Goal: Find specific page/section: Find specific page/section

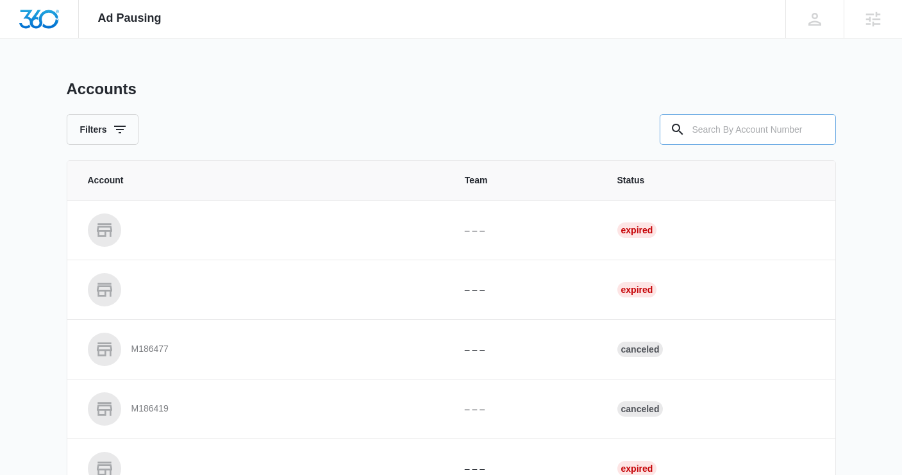
click at [729, 125] on input "text" at bounding box center [748, 129] width 176 height 31
paste input "M178626"
type input "M178626"
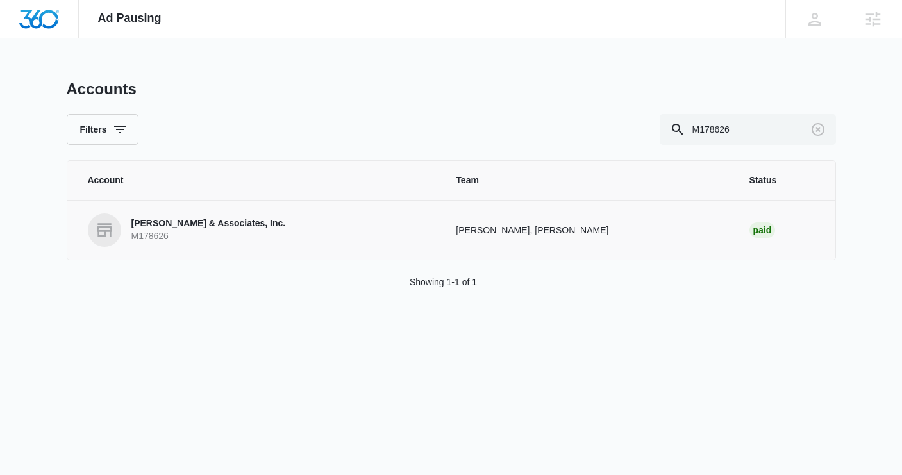
click at [219, 217] on link "[PERSON_NAME] & Associates, Inc. M178626" at bounding box center [257, 229] width 338 height 33
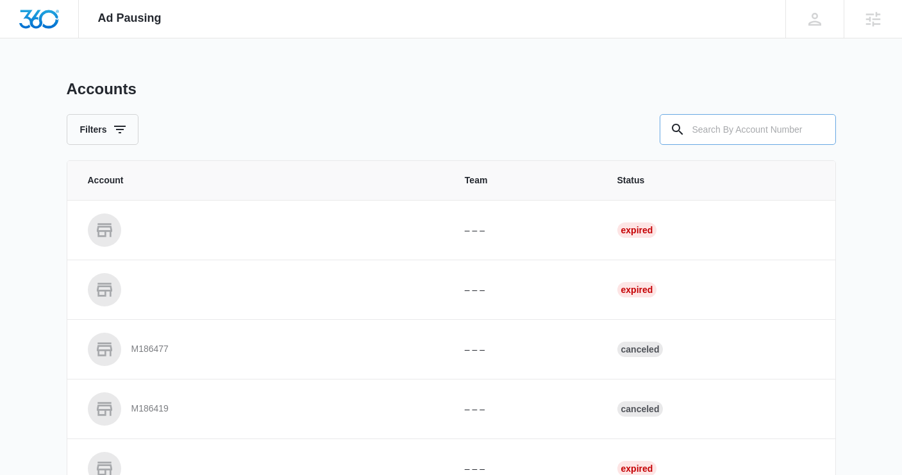
click at [708, 135] on input "text" at bounding box center [748, 129] width 176 height 31
type input "M338501"
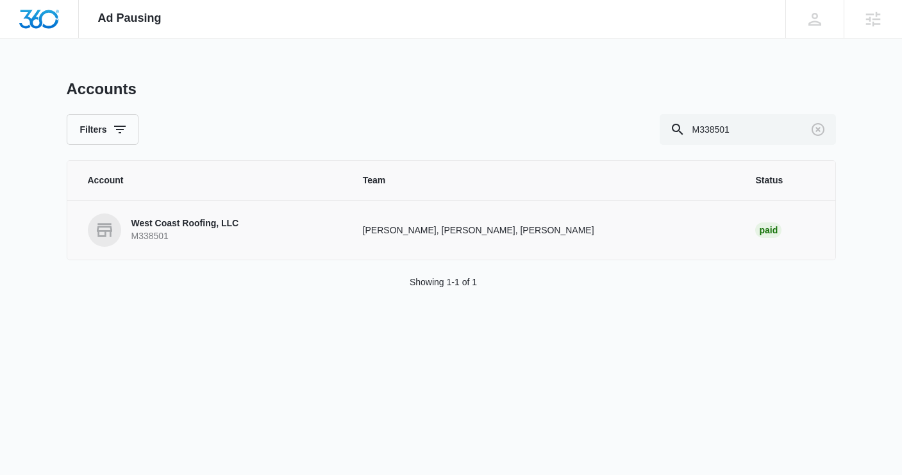
click at [183, 222] on p "West Coast Roofing, LLC" at bounding box center [185, 223] width 108 height 13
